Goal: Task Accomplishment & Management: Complete application form

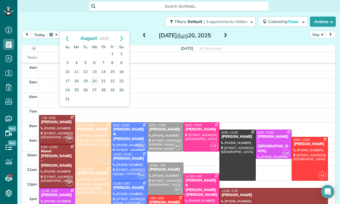
scroll to position [44, 0]
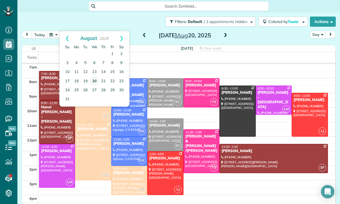
click at [95, 81] on link "20" at bounding box center [94, 81] width 8 height 8
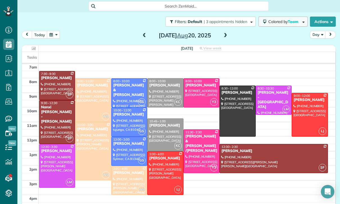
click at [285, 21] on span "Colored by Team" at bounding box center [284, 21] width 32 height 5
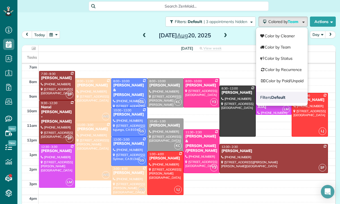
click at [278, 100] on strong "Default" at bounding box center [278, 97] width 14 height 5
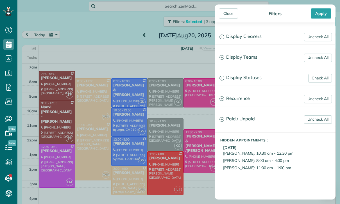
click at [257, 81] on h3 "Display Statuses" at bounding box center [275, 78] width 120 height 14
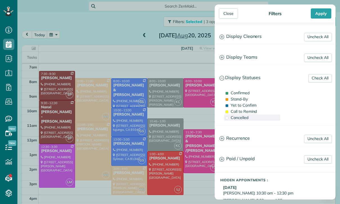
click at [242, 118] on span "Cancelled" at bounding box center [240, 117] width 18 height 5
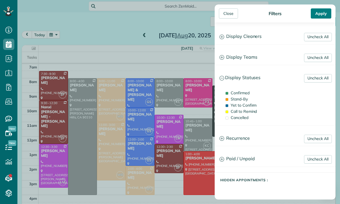
click at [319, 14] on div "Apply" at bounding box center [321, 13] width 21 height 10
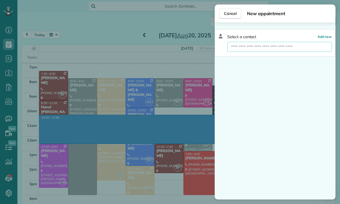
click at [267, 49] on input "text" at bounding box center [279, 47] width 105 height 10
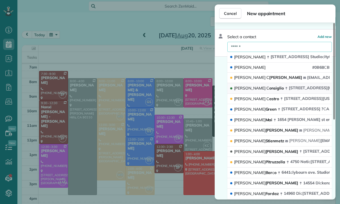
type input "******"
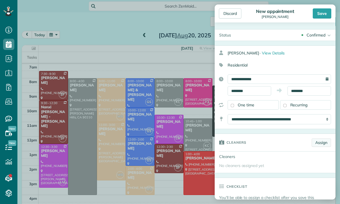
click at [321, 142] on link "Assign" at bounding box center [321, 142] width 19 height 8
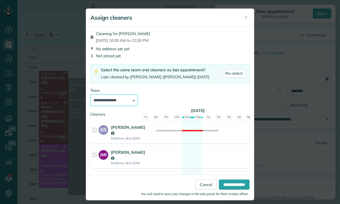
click at [131, 102] on select "**********" at bounding box center [114, 100] width 48 height 12
select select "*****"
click at [235, 190] on input "**********" at bounding box center [234, 185] width 31 height 10
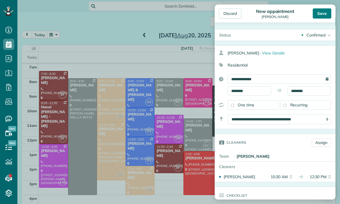
click at [322, 11] on div "Save" at bounding box center [322, 13] width 19 height 10
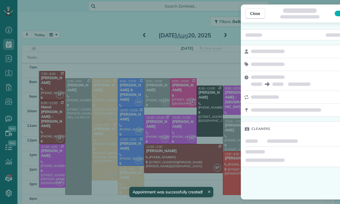
scroll to position [44, 0]
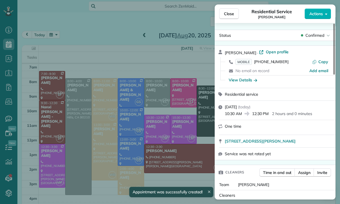
click at [187, 59] on div "Close Residential Service [PERSON_NAME] Actions Status Confirmed [PERSON_NAME] …" at bounding box center [170, 102] width 340 height 204
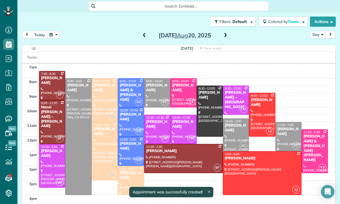
click at [224, 35] on span at bounding box center [225, 35] width 6 height 5
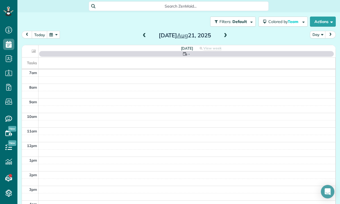
scroll to position [44, 0]
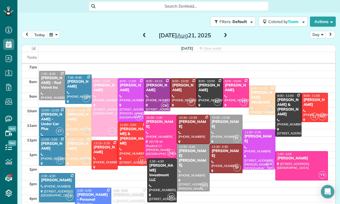
click at [226, 37] on span at bounding box center [225, 35] width 6 height 5
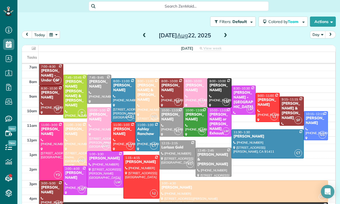
click at [57, 32] on button "button" at bounding box center [53, 35] width 13 height 8
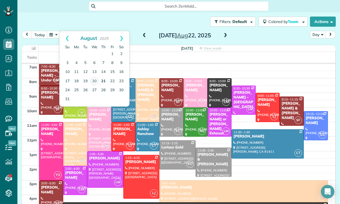
click at [101, 78] on link "21" at bounding box center [103, 81] width 9 height 9
